Goal: Task Accomplishment & Management: Manage account settings

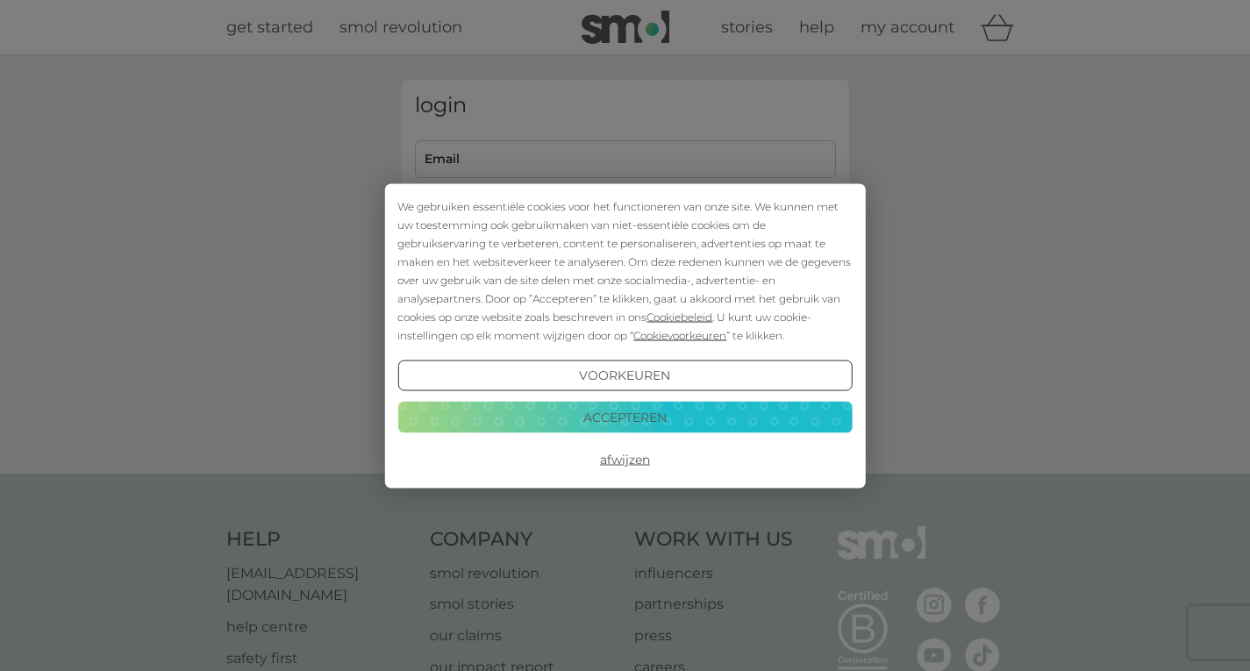
click at [642, 409] on button "Accepteren" at bounding box center [624, 418] width 454 height 32
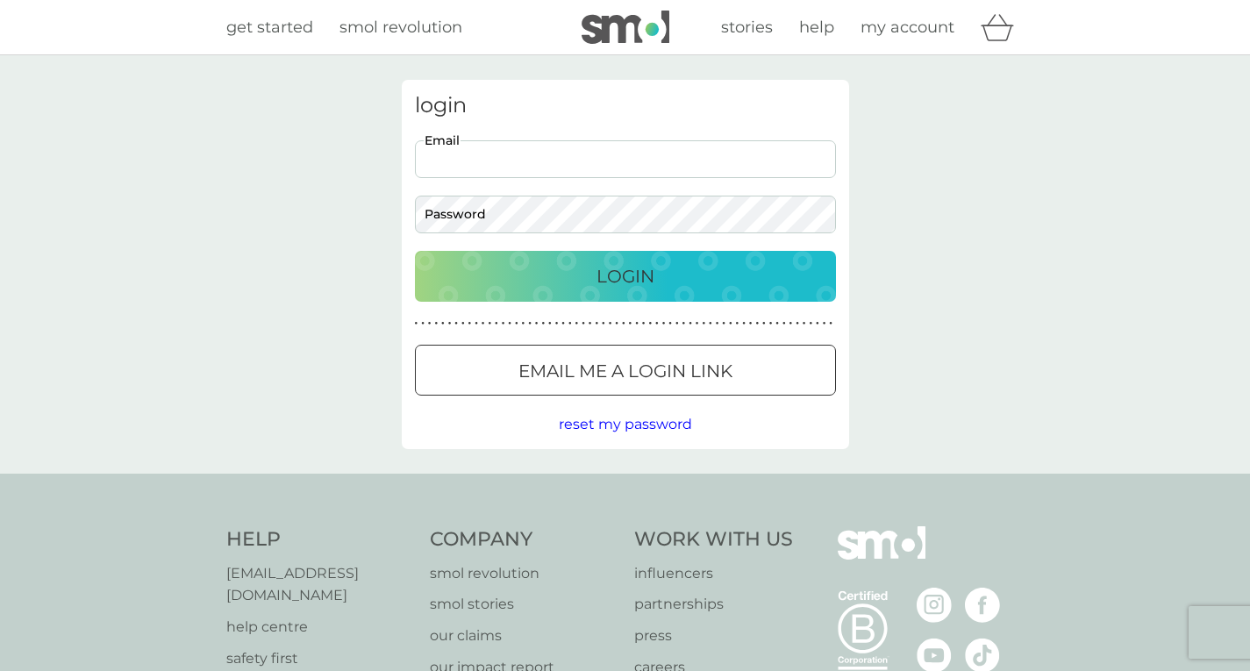
click at [559, 148] on input "Email" at bounding box center [625, 159] width 421 height 38
type input "[EMAIL_ADDRESS][DOMAIN_NAME]"
click at [613, 274] on p "Login" at bounding box center [625, 276] width 58 height 28
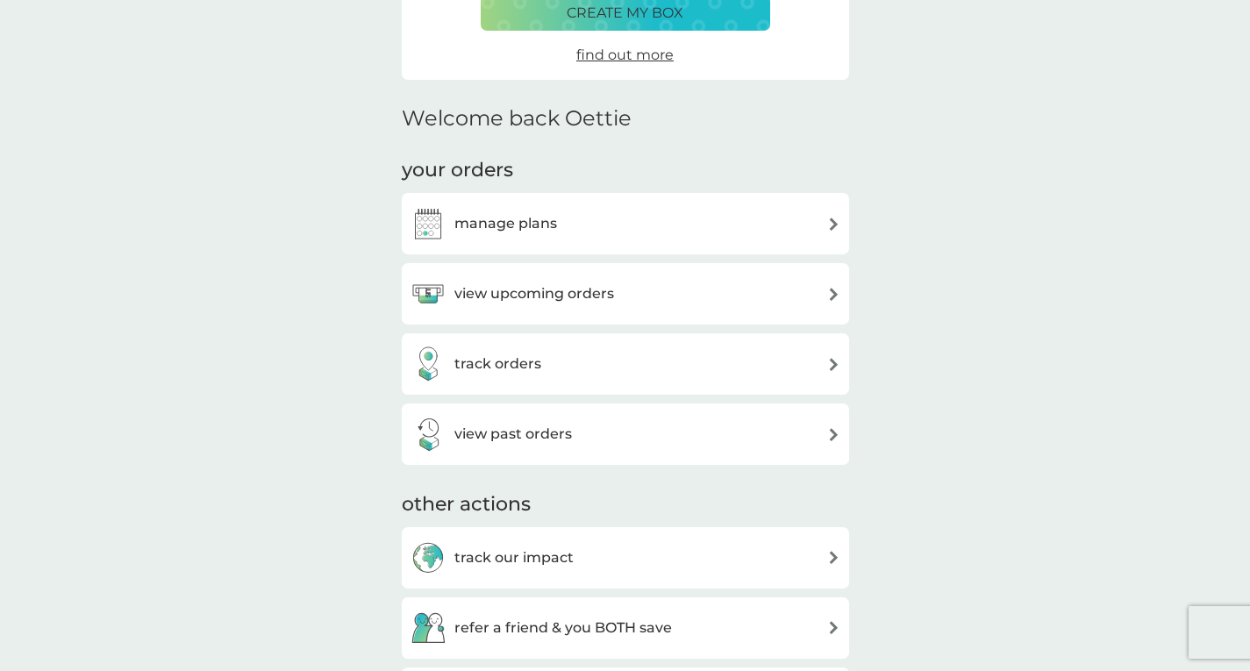
scroll to position [351, 0]
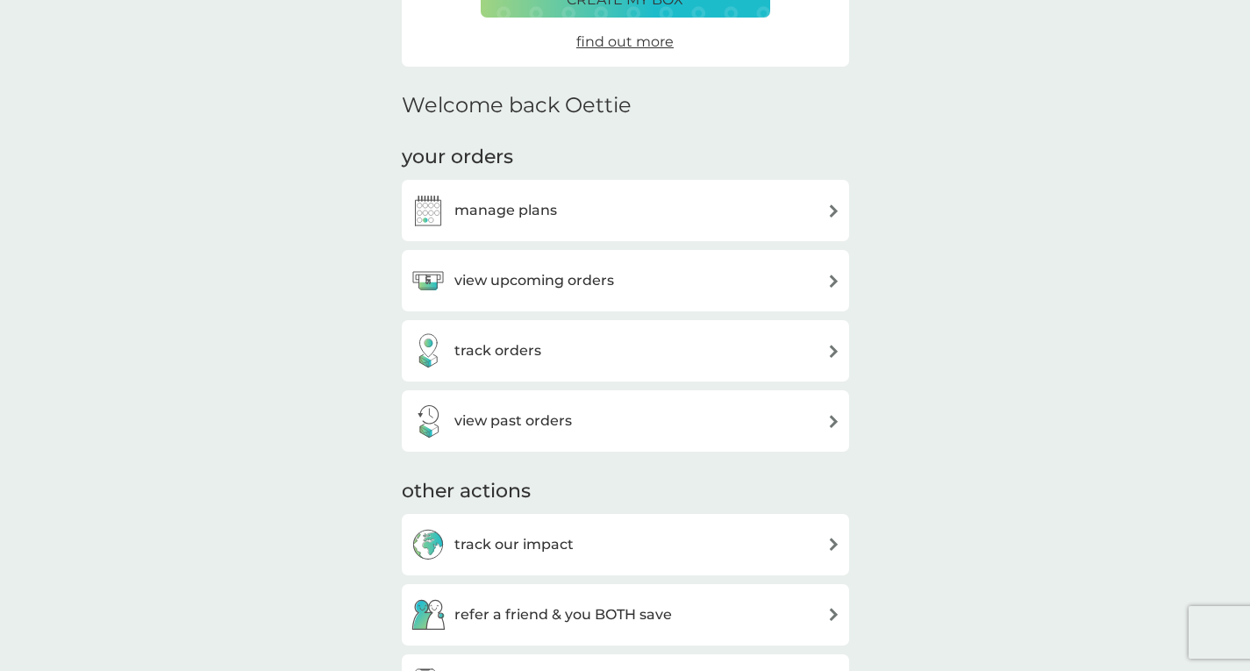
click at [830, 428] on div "view past orders" at bounding box center [625, 420] width 430 height 35
